Goal: Check status: Check status

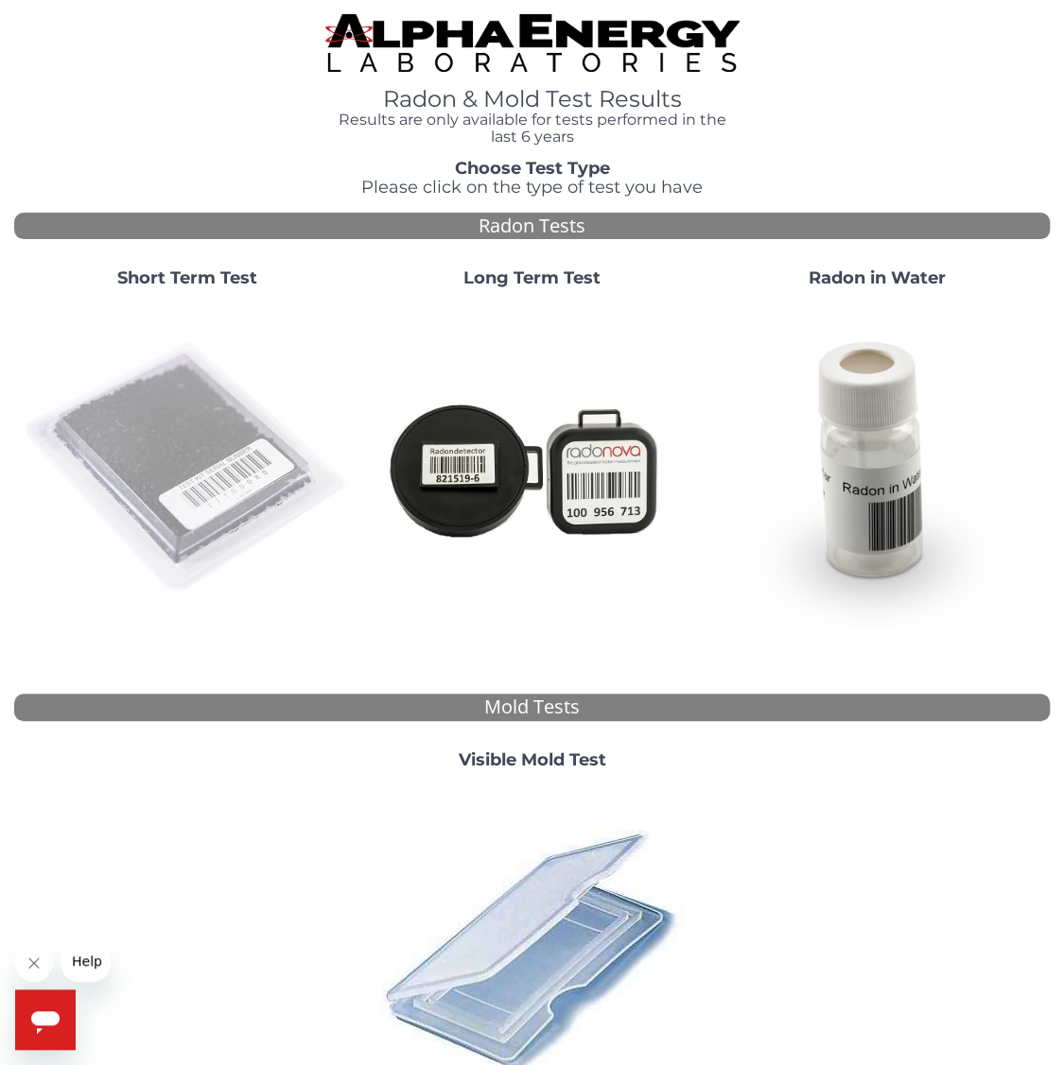
click at [205, 430] on img at bounding box center [187, 468] width 330 height 330
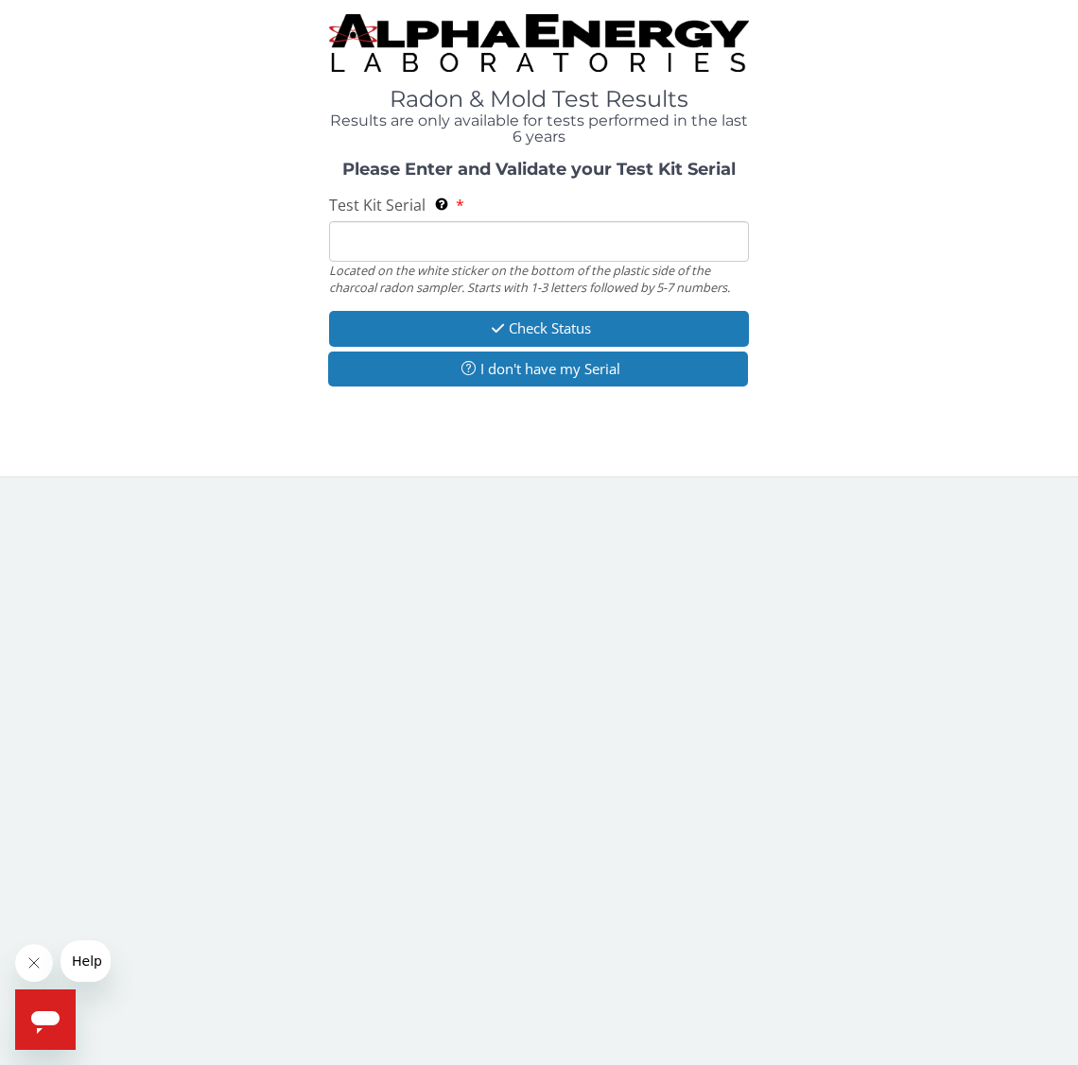
click at [406, 245] on input "Test Kit Serial Located on the white sticker on the bottom of the plastic side …" at bounding box center [539, 241] width 420 height 41
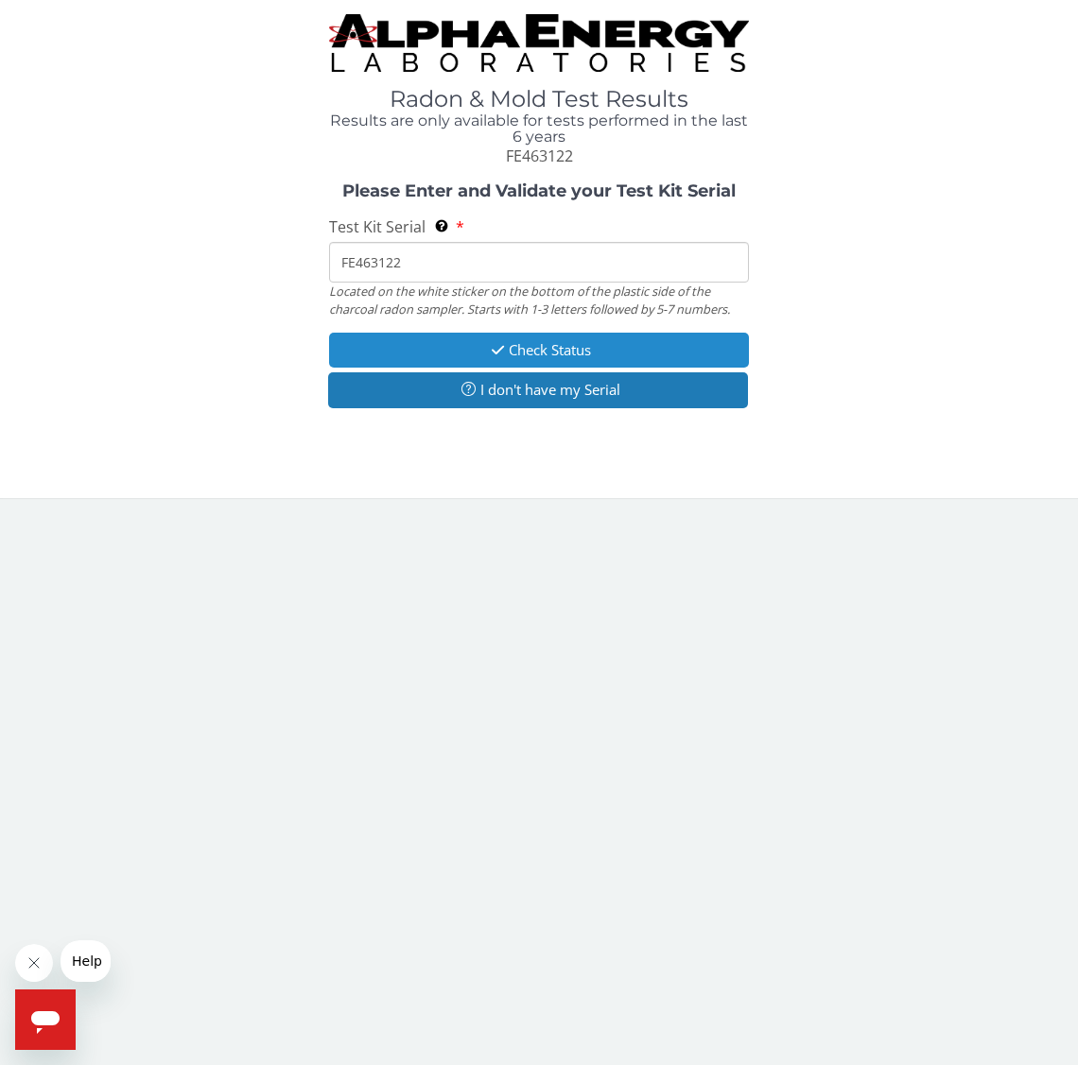
type input "FE463122"
click at [538, 350] on button "Check Status" at bounding box center [539, 350] width 420 height 35
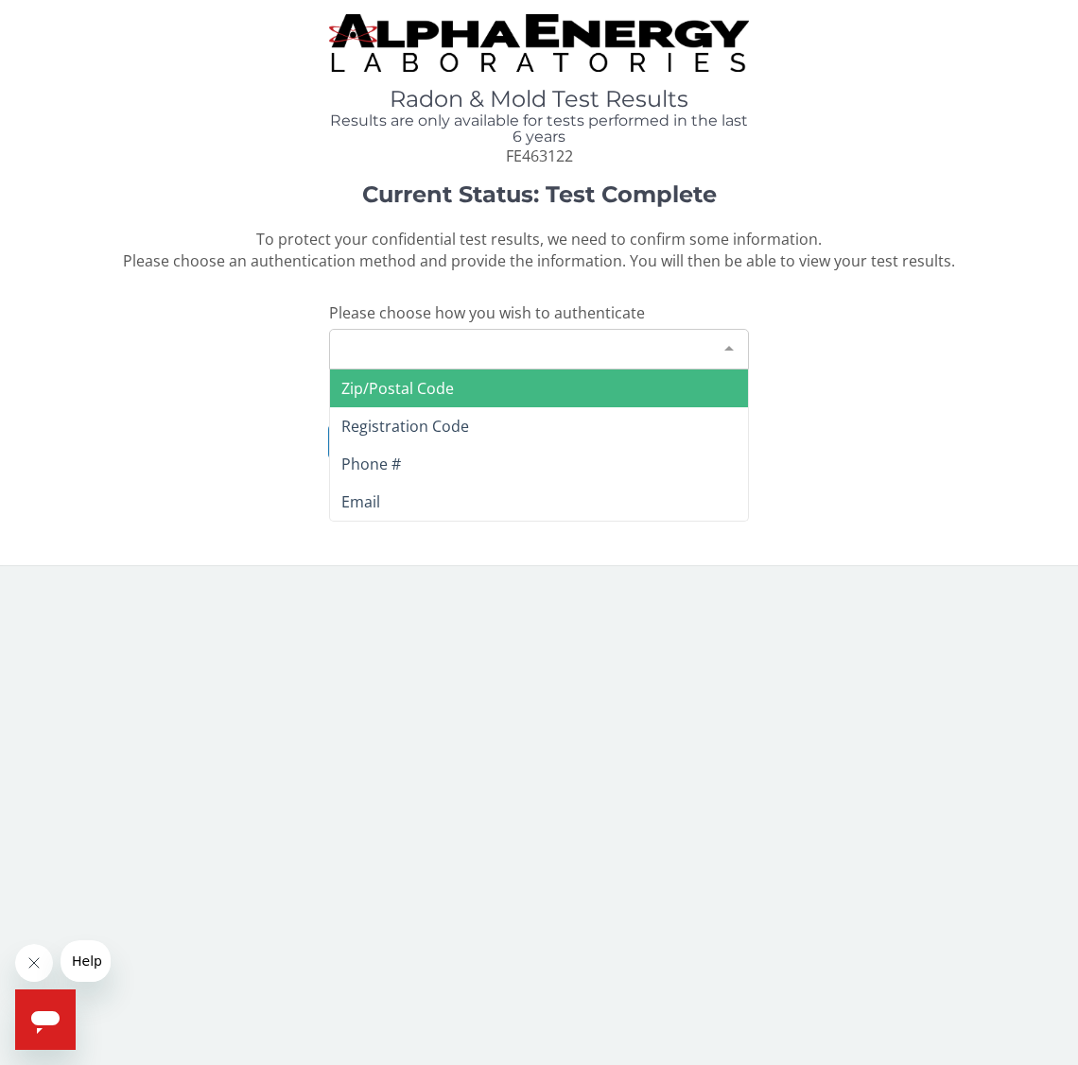
click at [594, 343] on div "Please make a selection" at bounding box center [539, 349] width 420 height 41
click at [479, 385] on span "Zip/Postal Code" at bounding box center [539, 389] width 418 height 38
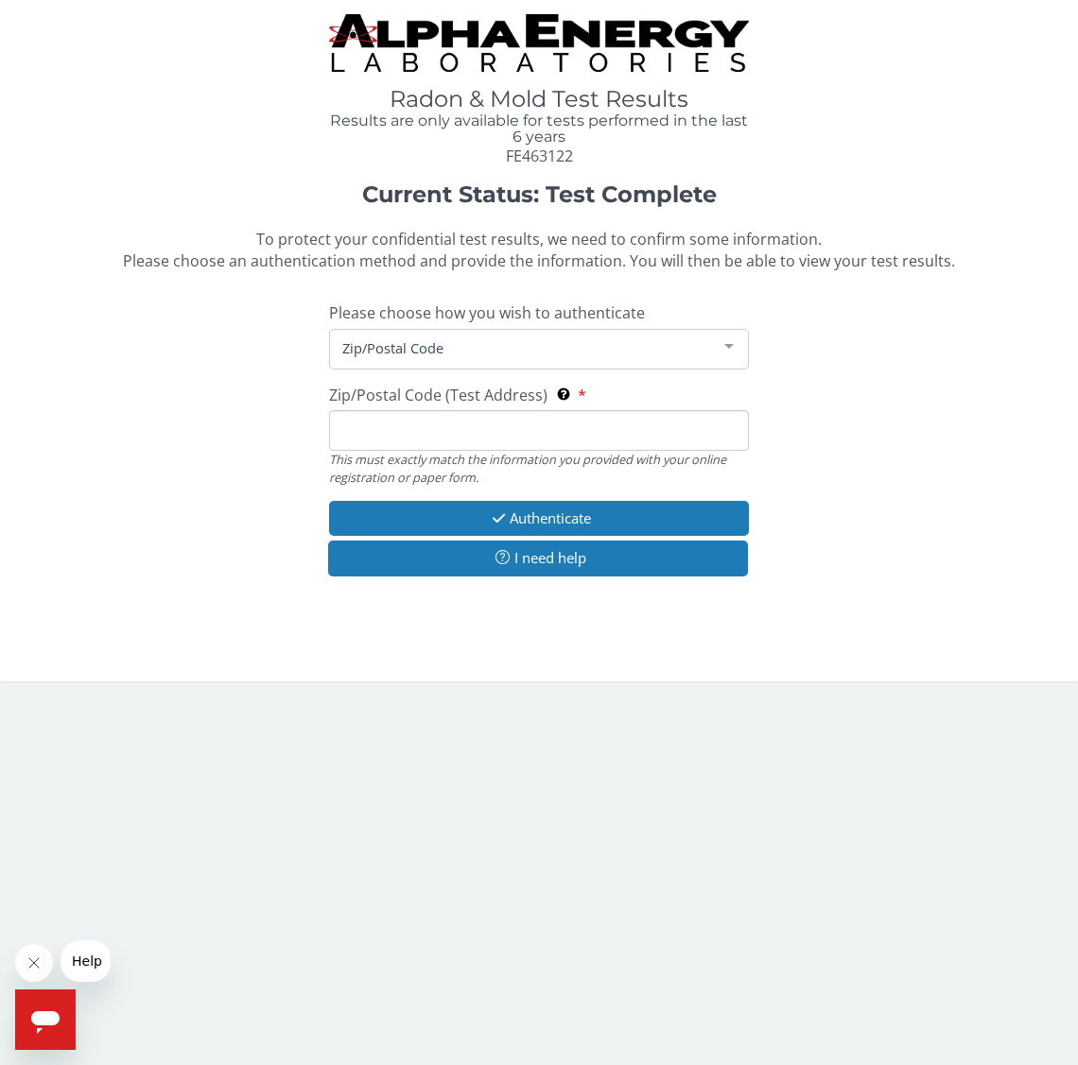
click at [425, 424] on input "Zip/Postal Code (Test Address) This must exactly match the information you prov…" at bounding box center [539, 430] width 420 height 41
type input "21114"
click at [539, 511] on button "Authenticate" at bounding box center [539, 518] width 420 height 35
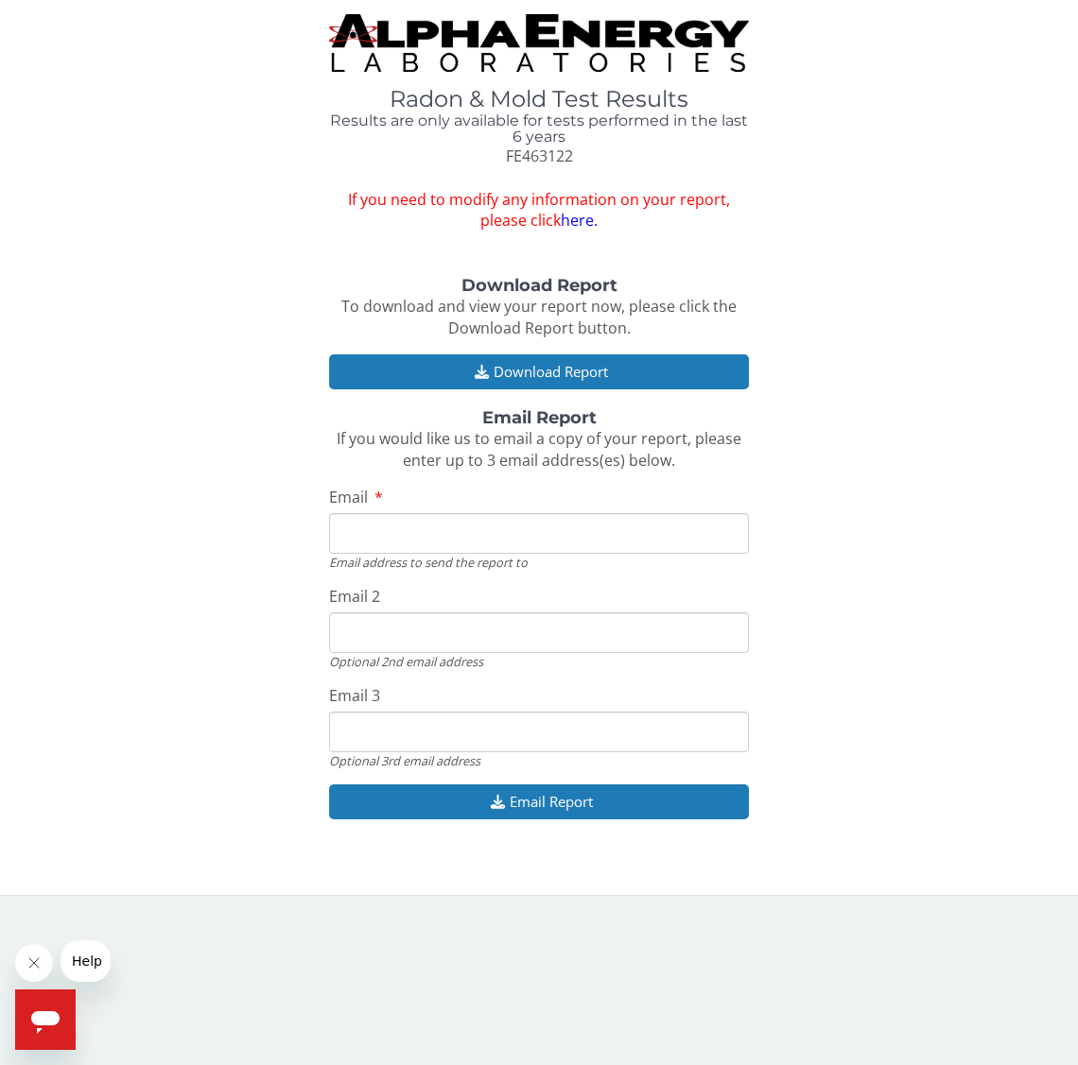
click at [473, 530] on input "Email" at bounding box center [539, 533] width 420 height 41
type input "[EMAIL_ADDRESS][DOMAIN_NAME]"
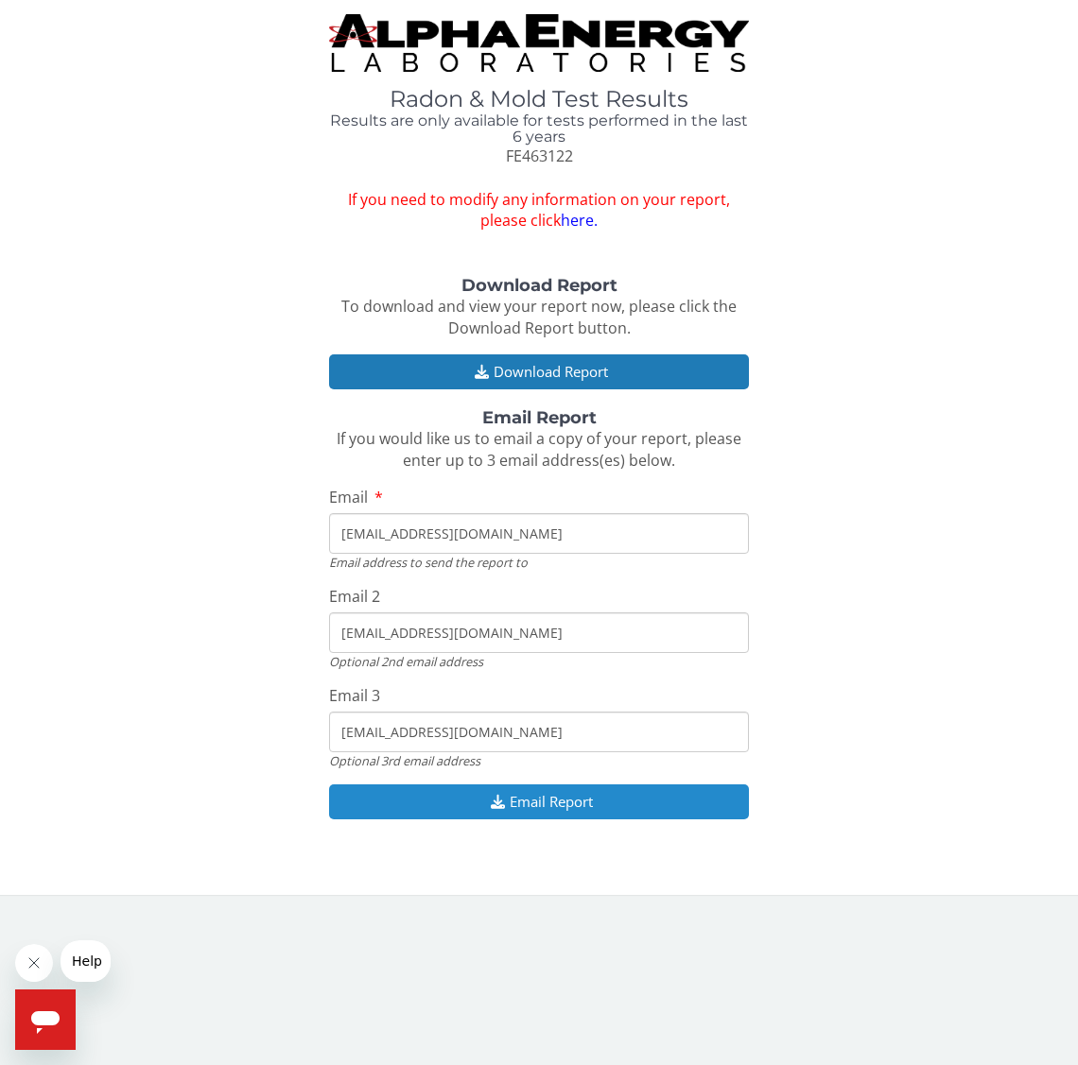
click at [539, 799] on button "Email Report" at bounding box center [539, 802] width 420 height 35
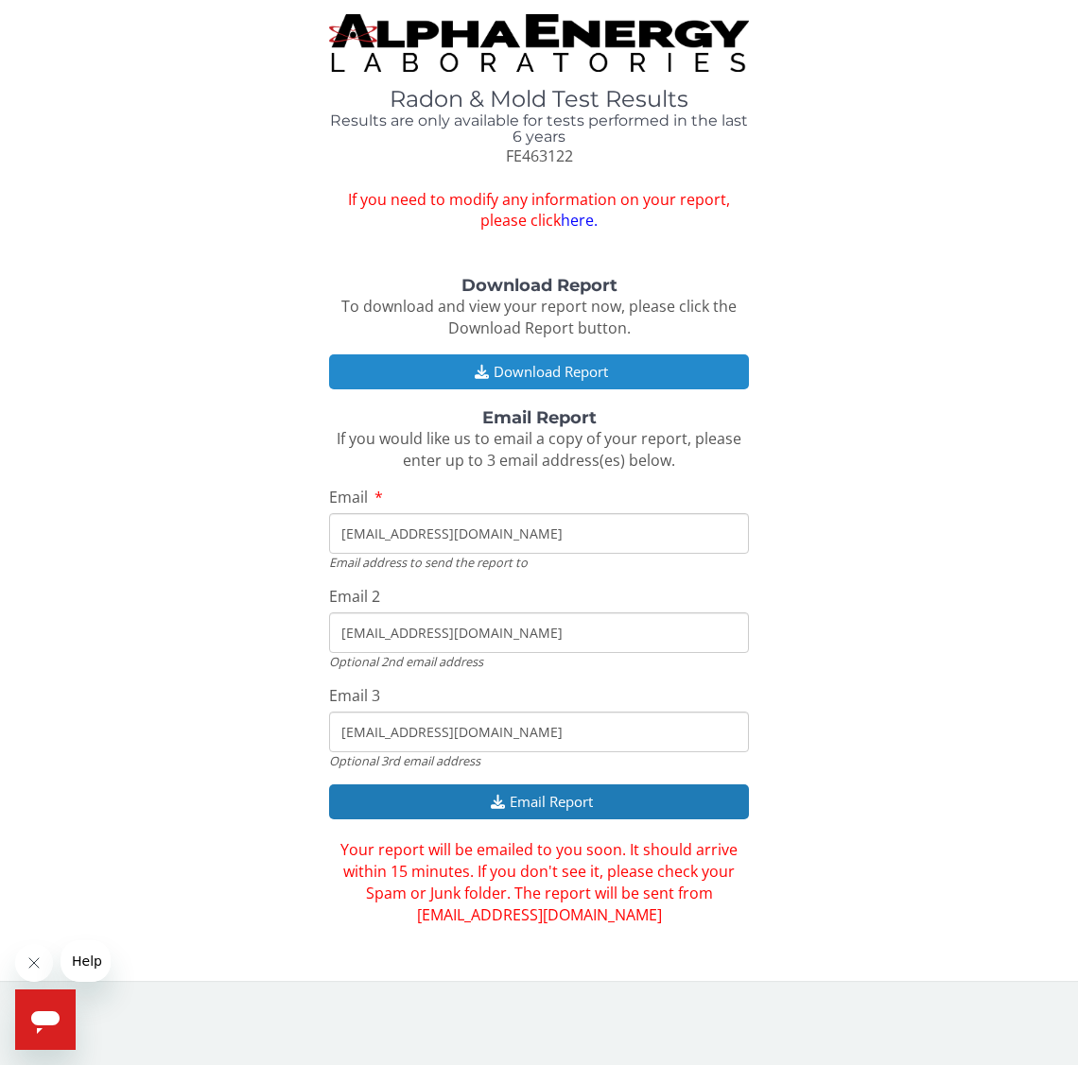
click at [563, 370] on button "Download Report" at bounding box center [539, 372] width 420 height 35
